Goal: Information Seeking & Learning: Find specific fact

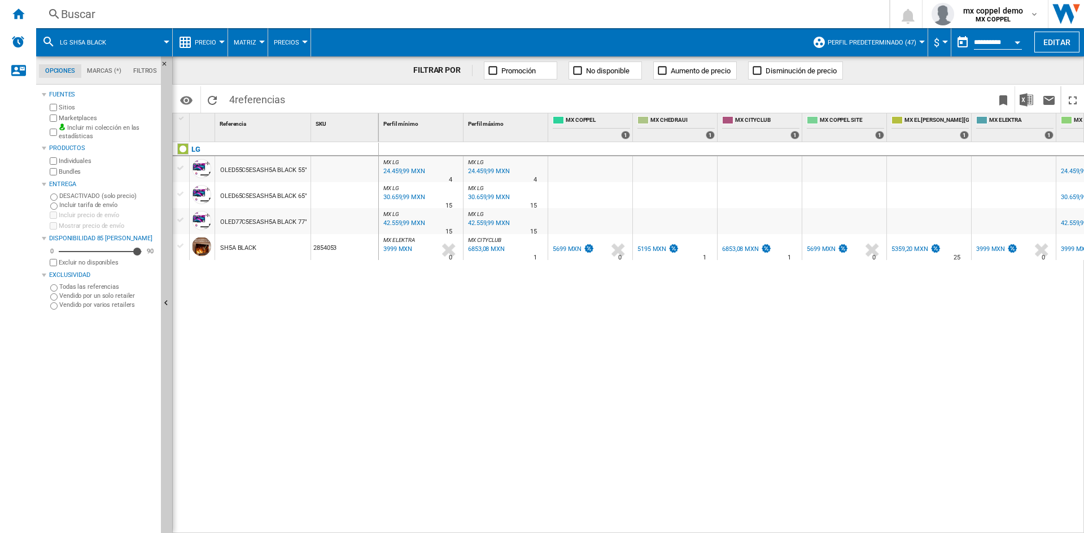
click at [133, 12] on div "Buscar" at bounding box center [460, 14] width 799 height 16
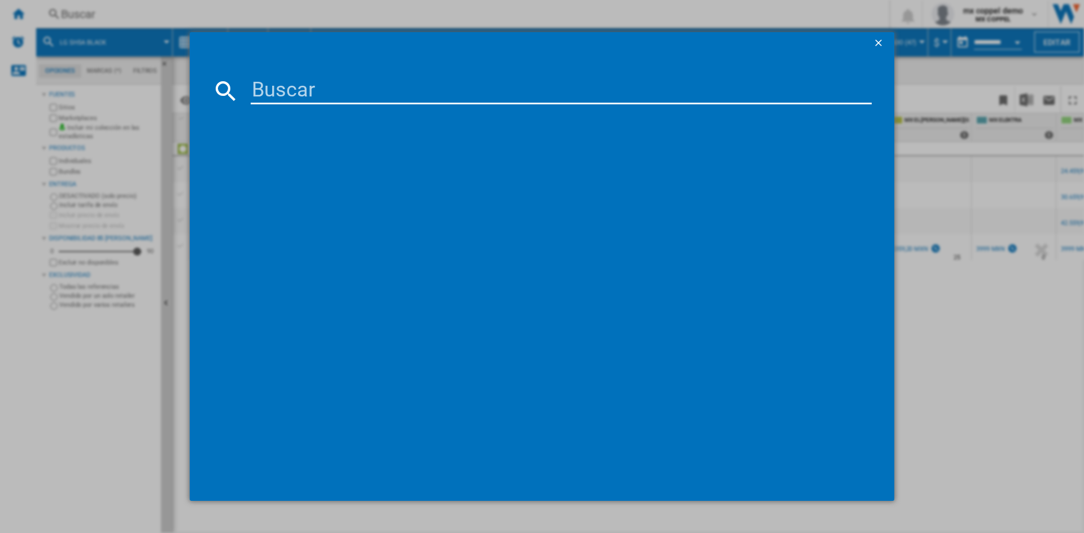
scroll to position [0, 188]
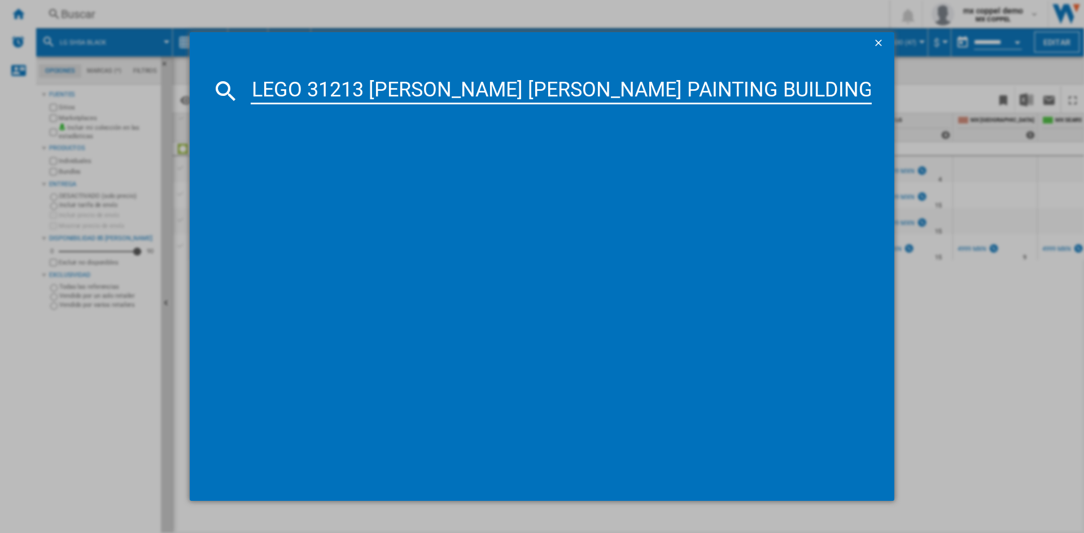
type input "LEGO 31213 MONA LISA PAINTING BUILDING SET"
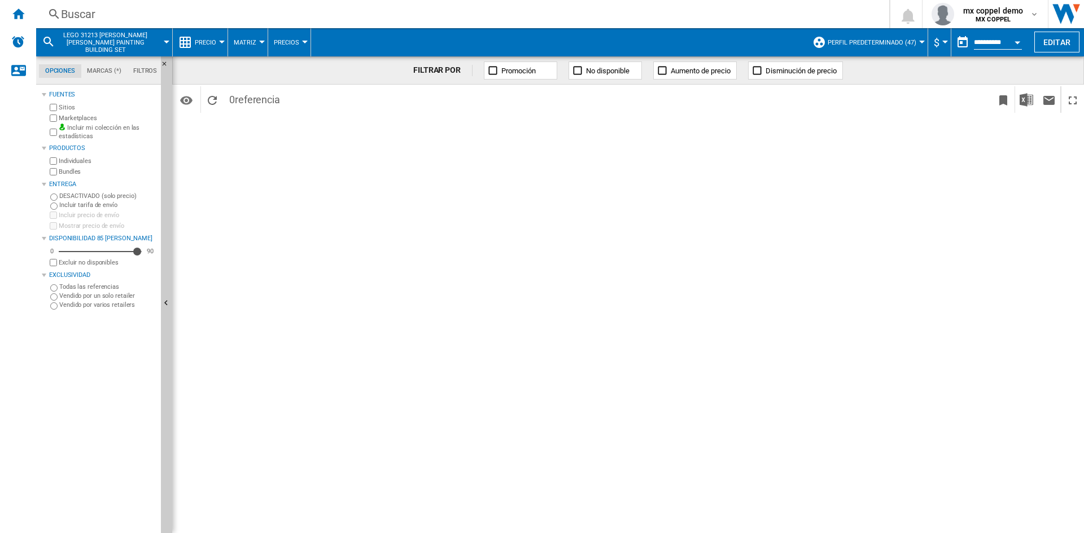
click at [102, 15] on div "Buscar" at bounding box center [460, 14] width 799 height 16
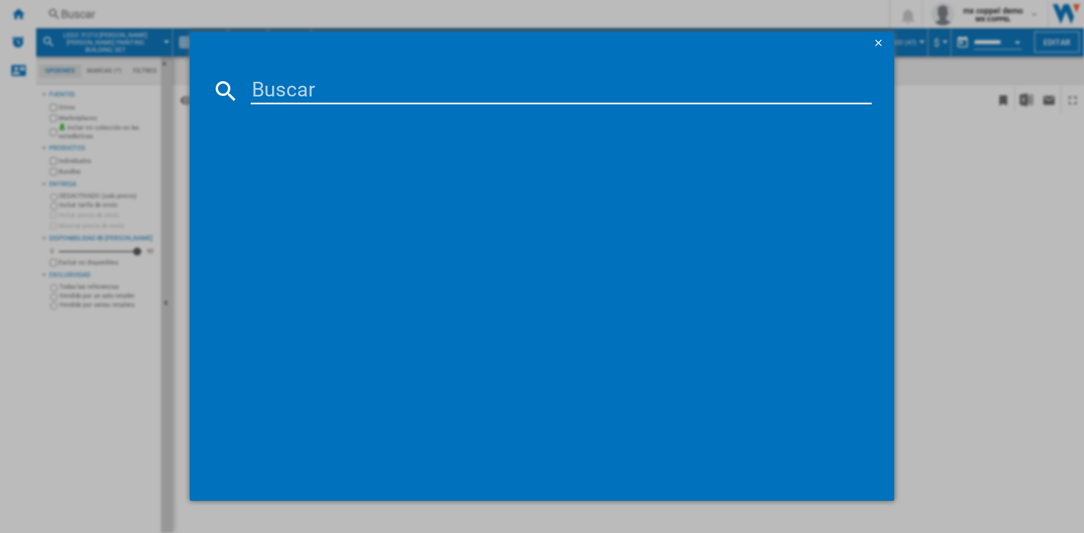
click at [314, 78] on input at bounding box center [561, 90] width 621 height 27
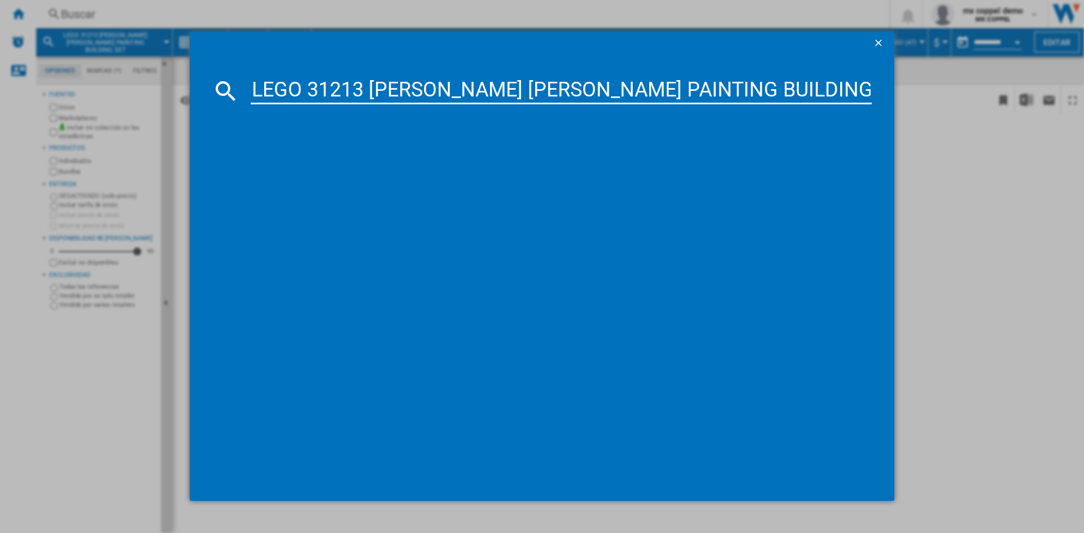
type input "LEGO 31213 MONA LISA PAINTING BUILDING SET"
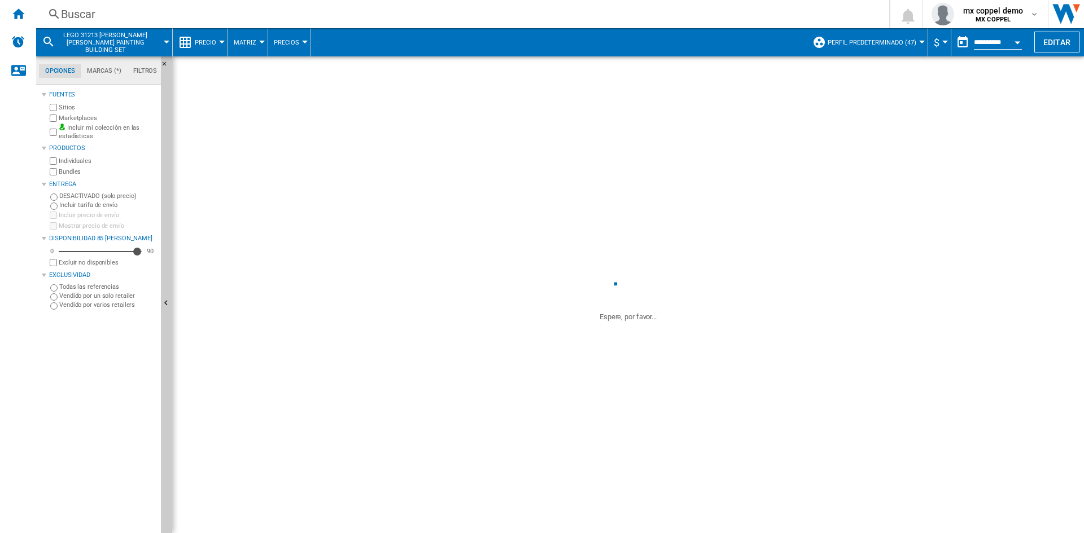
click at [166, 18] on div "Buscar" at bounding box center [460, 14] width 799 height 16
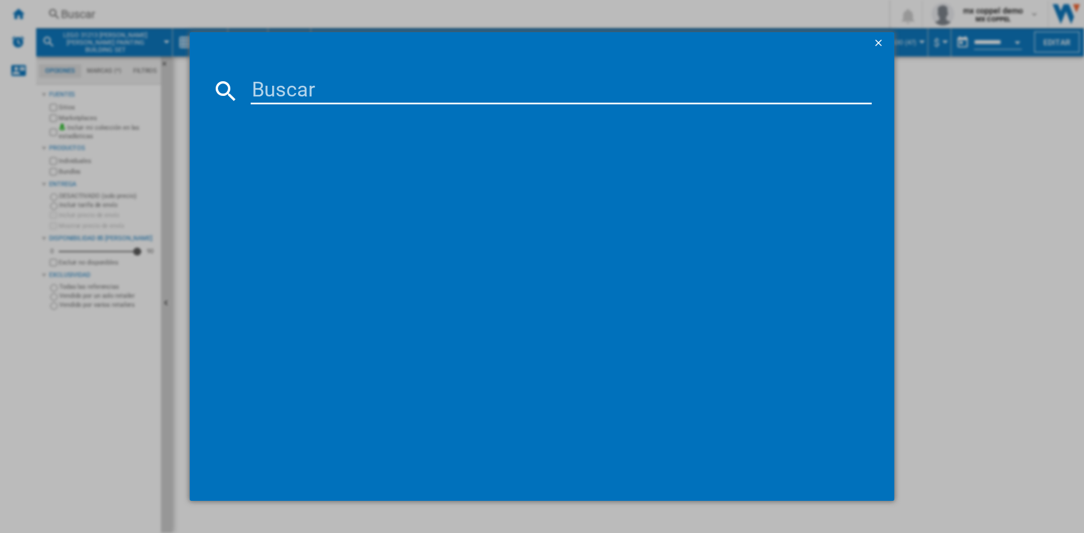
click at [438, 87] on input at bounding box center [561, 90] width 621 height 27
paste input "LEGO 31213 MONA LISA PAINTING BUILDING SET"
type input "LEGO 31213 MONA LISA PAINTING BUILDING SET"
